Goal: Use online tool/utility: Utilize a website feature to perform a specific function

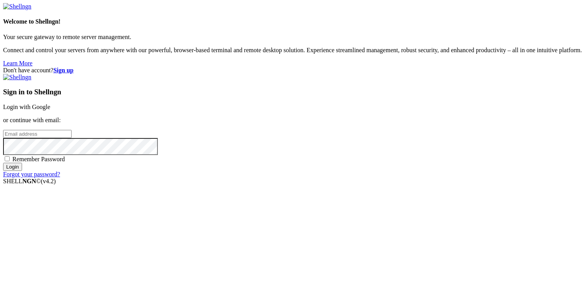
click at [50, 104] on link "Login with Google" at bounding box center [26, 107] width 47 height 7
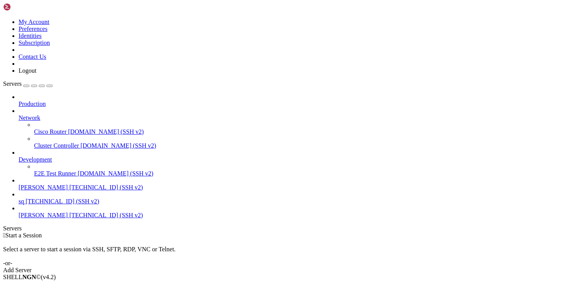
click at [69, 215] on span "[TECHNICAL_ID] (SSH v2)" at bounding box center [106, 215] width 74 height 7
click at [69, 212] on span "[TECHNICAL_ID] (SSH v2)" at bounding box center [106, 215] width 74 height 7
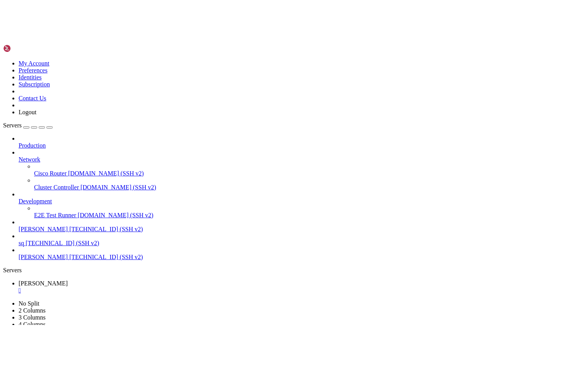
scroll to position [6, 0]
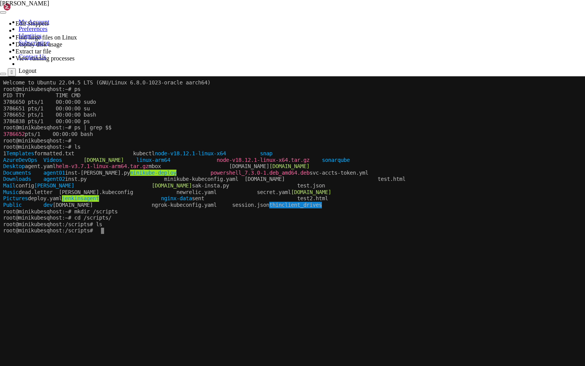
click at [353, 101] on x-row "3786650 pts/1 00:00:00 sudo" at bounding box center [292, 102] width 578 height 7
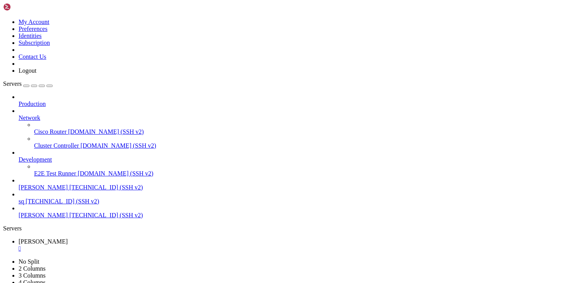
click at [3, 258] on link at bounding box center [3, 258] width 0 height 0
click at [46, 265] on link "2 Columns" at bounding box center [32, 268] width 27 height 7
click at [3, 258] on icon at bounding box center [3, 258] width 0 height 0
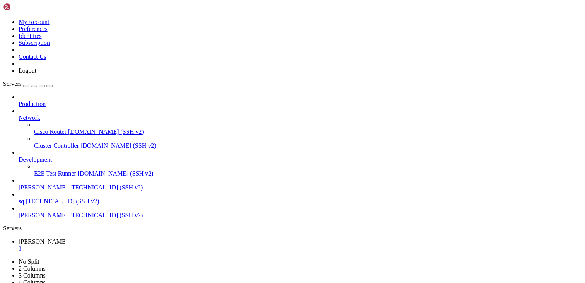
click at [3, 258] on link at bounding box center [3, 258] width 0 height 0
click at [39, 258] on link "No Split" at bounding box center [29, 261] width 21 height 7
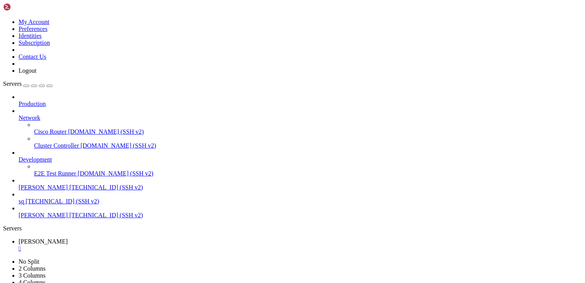
click at [3, 19] on icon at bounding box center [3, 19] width 0 height 0
click at [14, 10] on img at bounding box center [25, 7] width 45 height 8
click at [87, 149] on div at bounding box center [300, 152] width 563 height 7
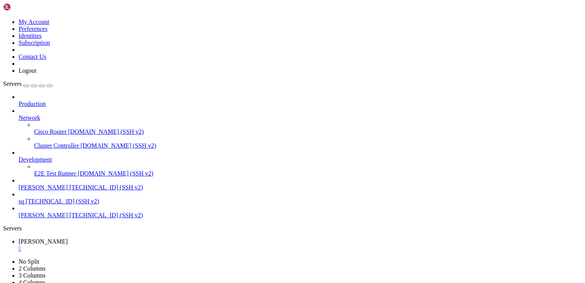
scroll to position [6, 0]
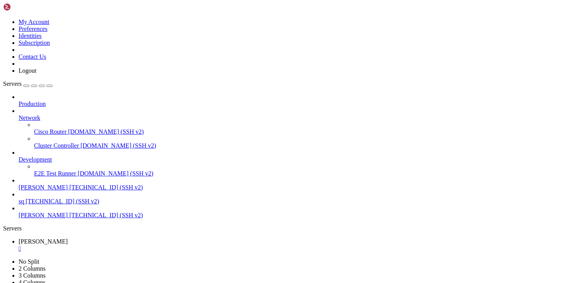
scroll to position [66, 0]
drag, startPoint x: 24, startPoint y: 423, endPoint x: 6, endPoint y: 383, distance: 44.3
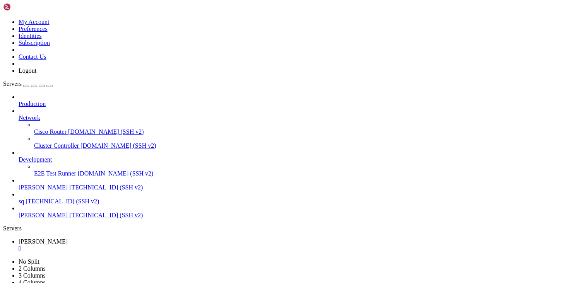
copy div "#!/bin/bash echo " day1 " name =[PERSON_NAME] if [ " $name " == ' [PERSON_NAME]…"
